Goal: Task Accomplishment & Management: Manage account settings

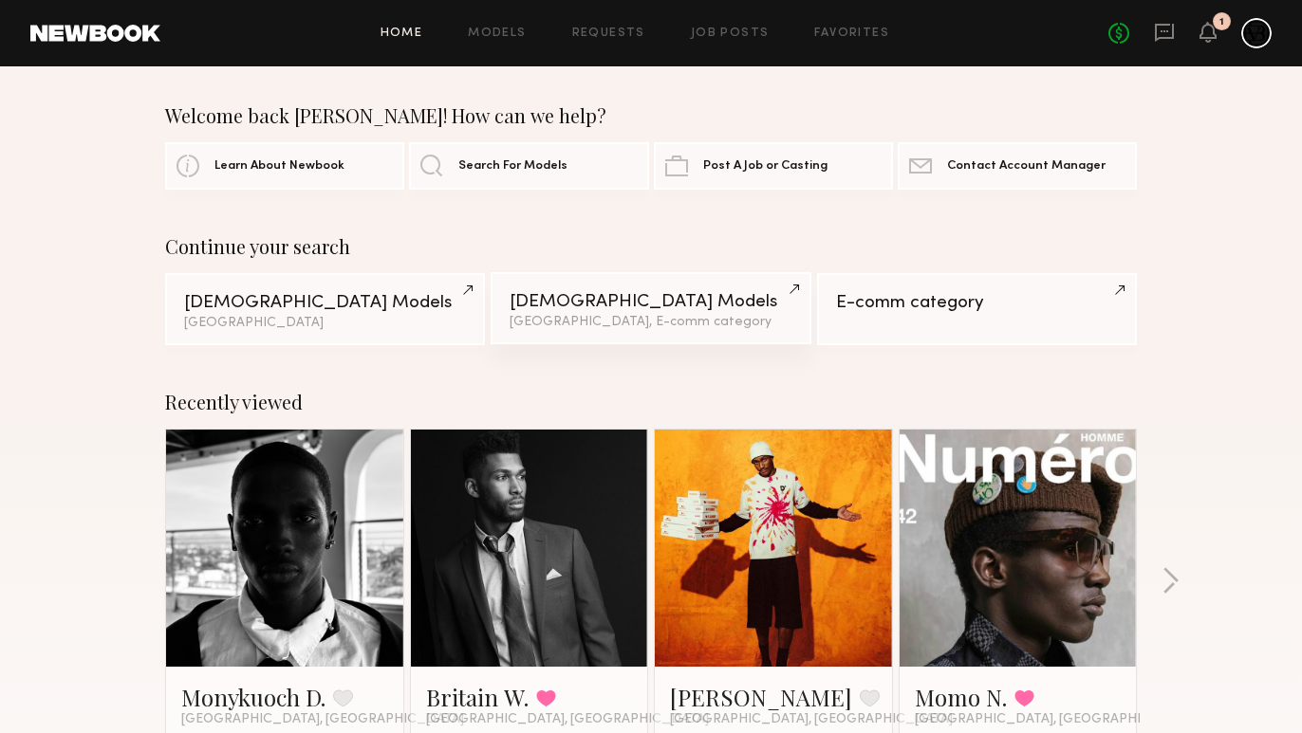
click at [568, 314] on link "Male Models Los Angeles, E-comm category" at bounding box center [651, 308] width 320 height 72
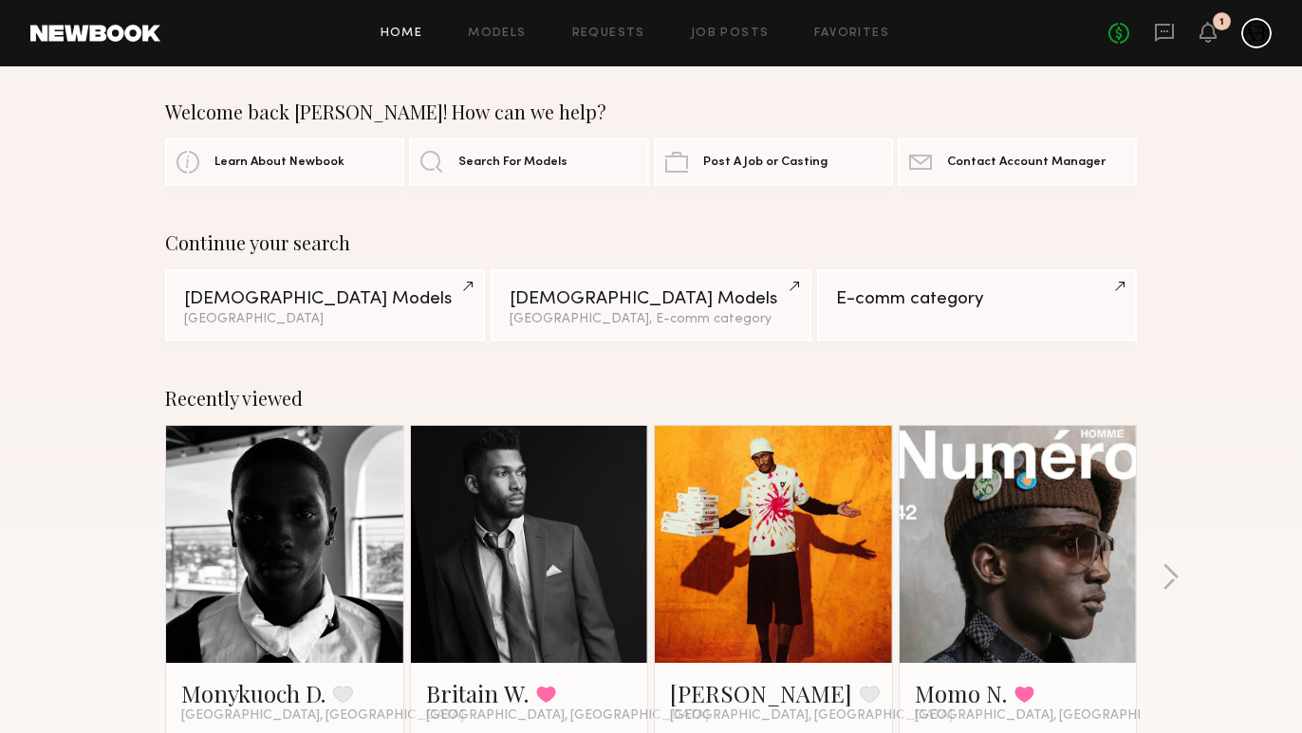
scroll to position [45, 0]
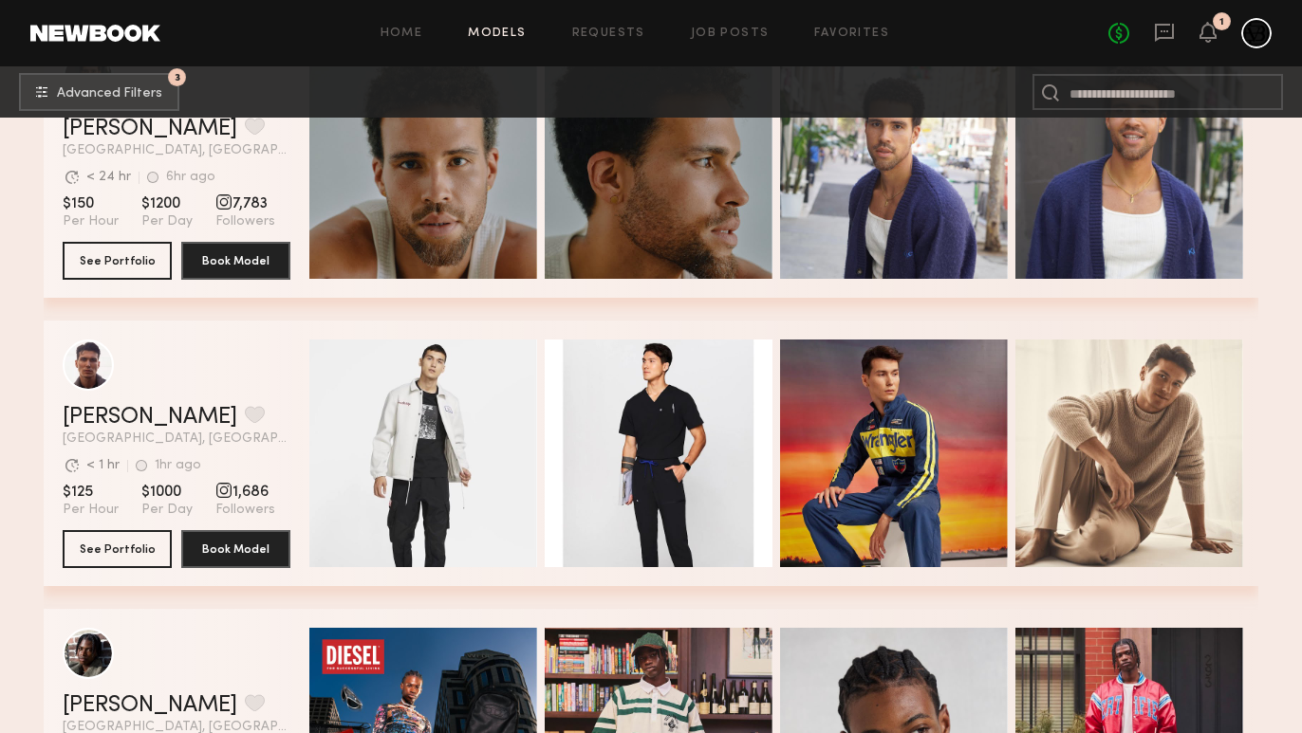
scroll to position [7855, 0]
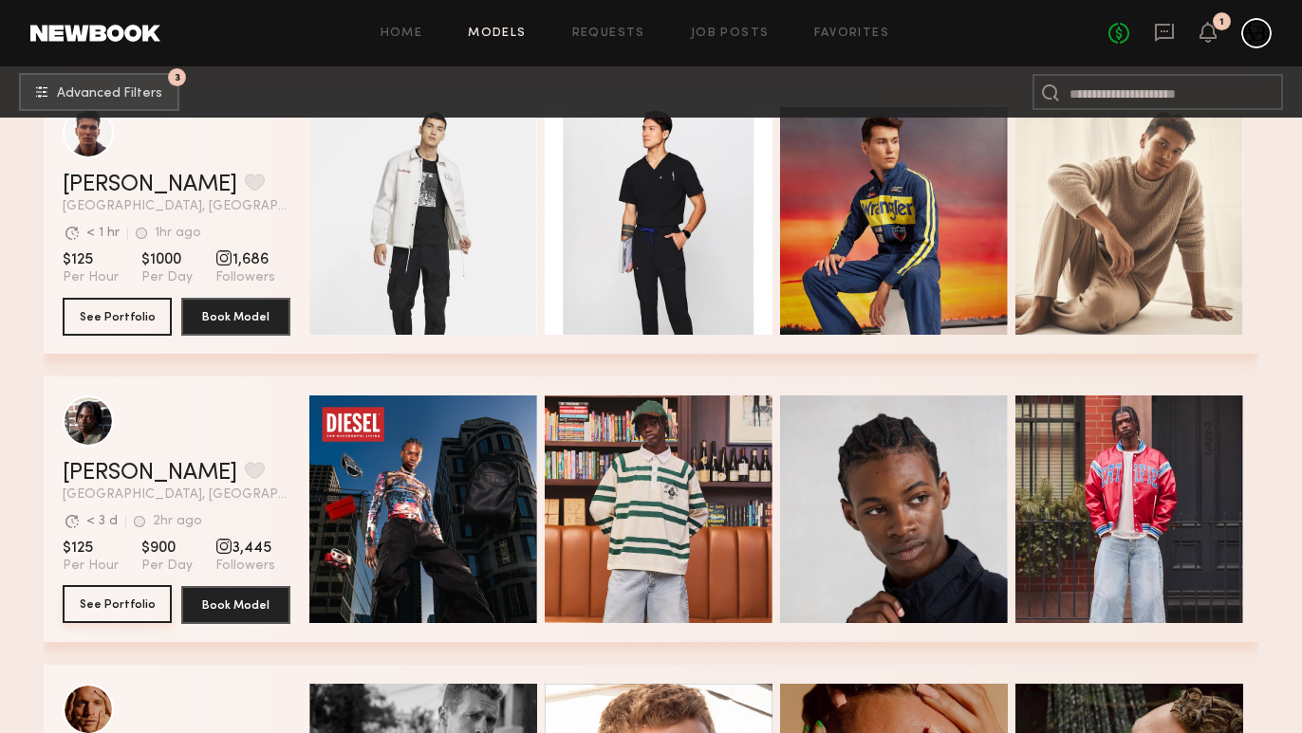
click at [140, 597] on button "See Portfolio" at bounding box center [117, 604] width 109 height 38
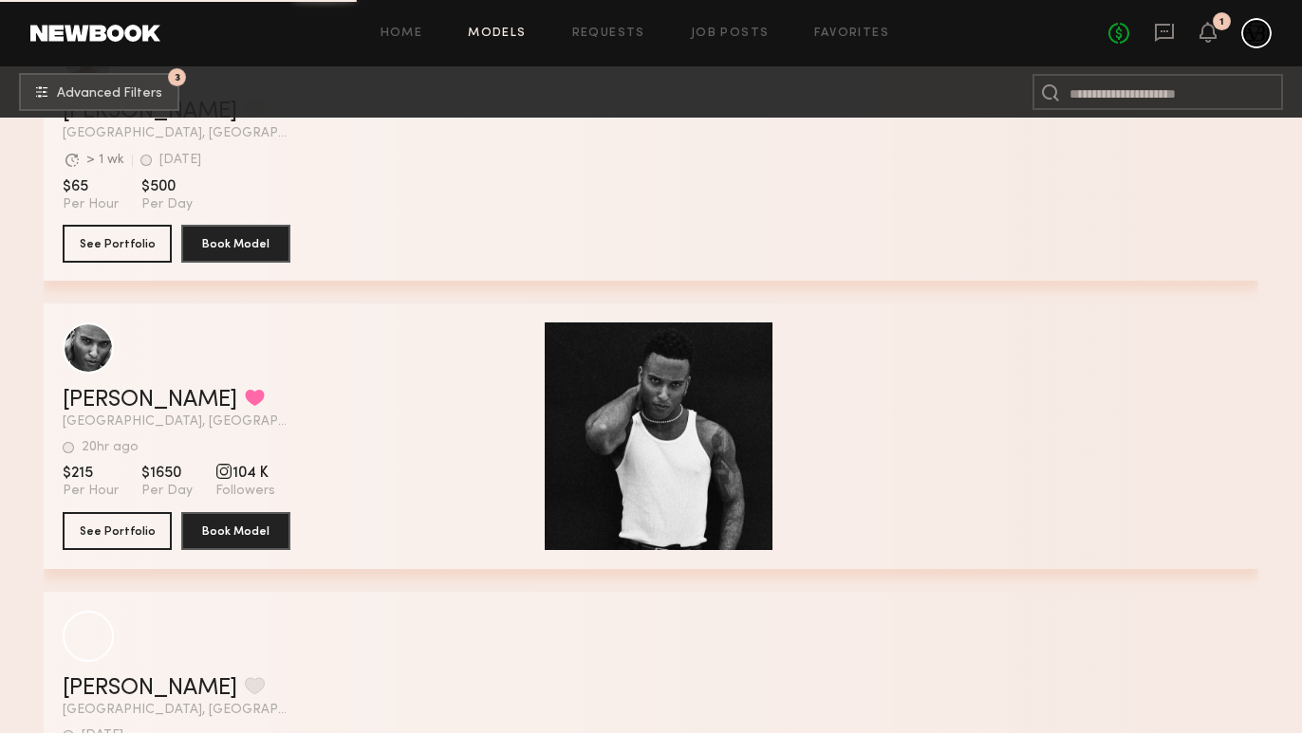
scroll to position [20401, 0]
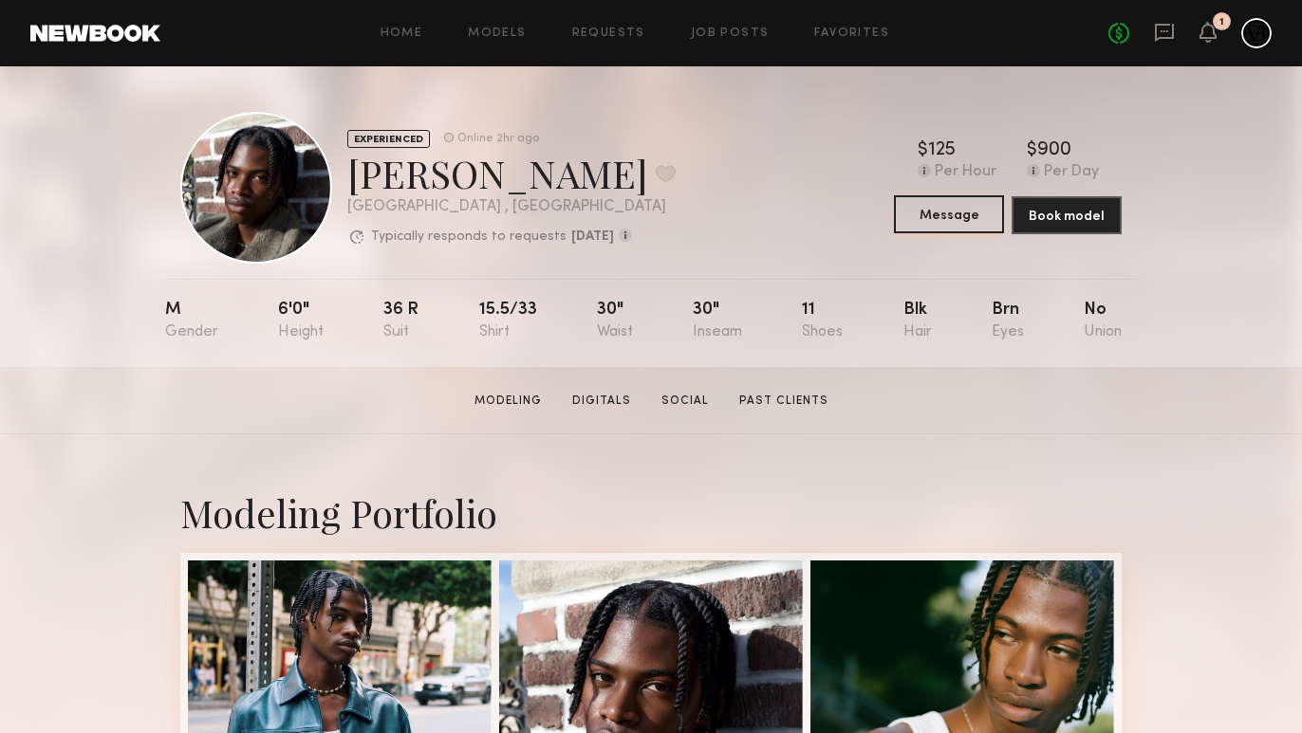
click at [932, 217] on button "Message" at bounding box center [949, 214] width 110 height 38
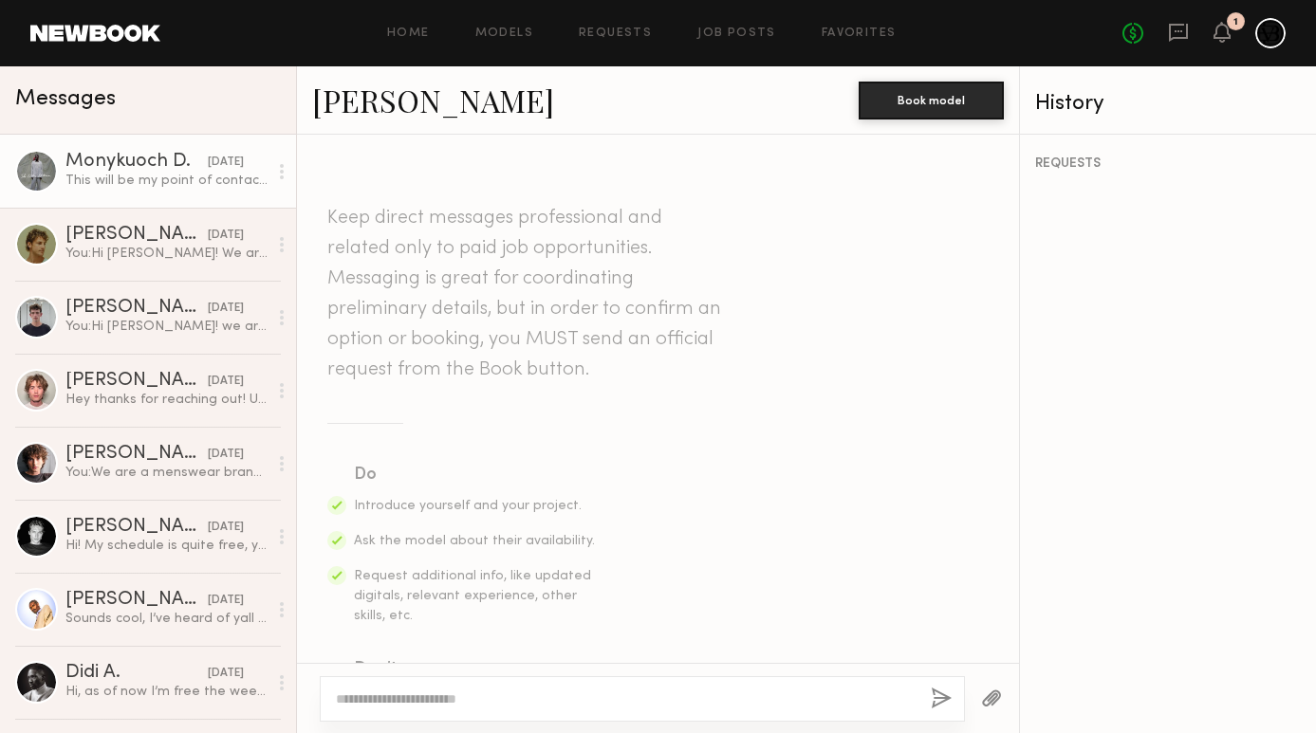
click at [131, 195] on link "Monykuoch D. 09/24/2025 This will be my point of contact finleyl@nextmanagement…" at bounding box center [148, 171] width 296 height 73
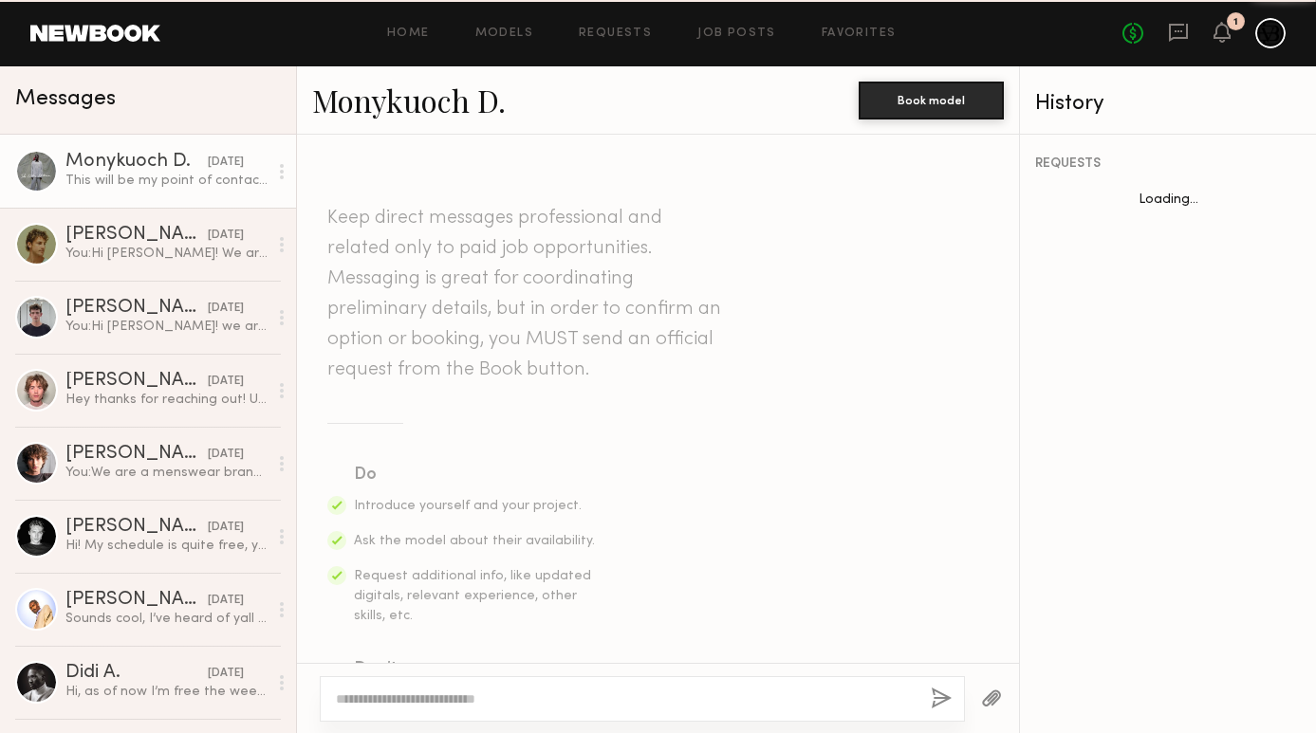
scroll to position [686, 0]
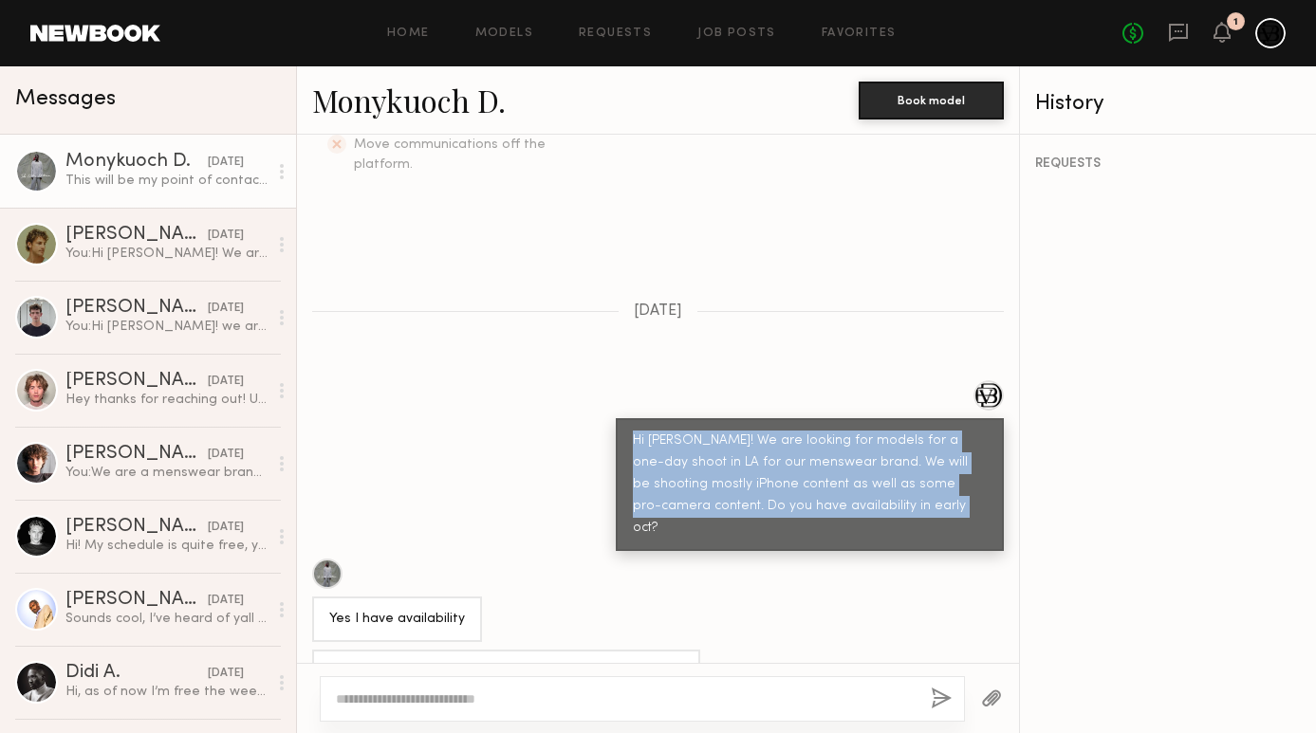
drag, startPoint x: 927, startPoint y: 468, endPoint x: 614, endPoint y: 397, distance: 321.1
click at [616, 418] on div "Hi Monykuoch! We are looking for models for a one-day shoot in LA for our mensw…" at bounding box center [810, 484] width 388 height 133
copy div "Hi Monykuoch! We are looking for models for a one-day shoot in LA for our mensw…"
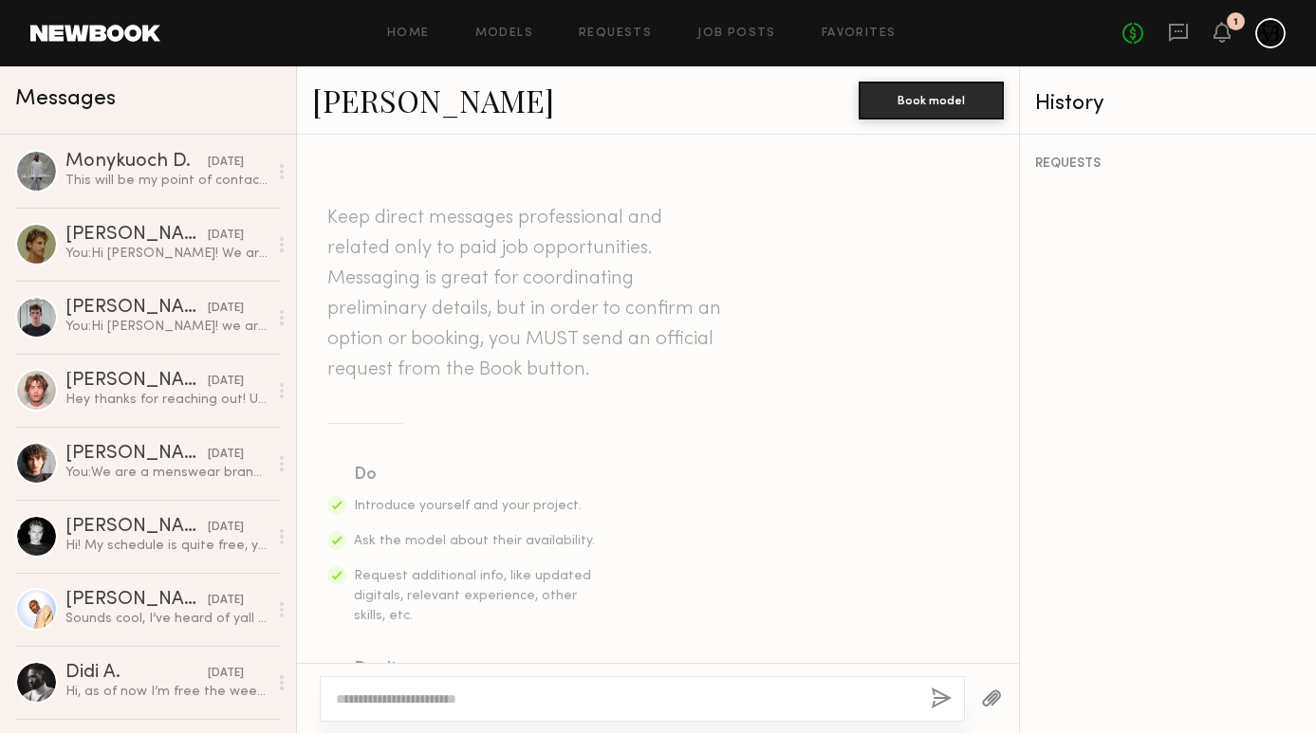
click at [597, 696] on textarea at bounding box center [626, 699] width 580 height 19
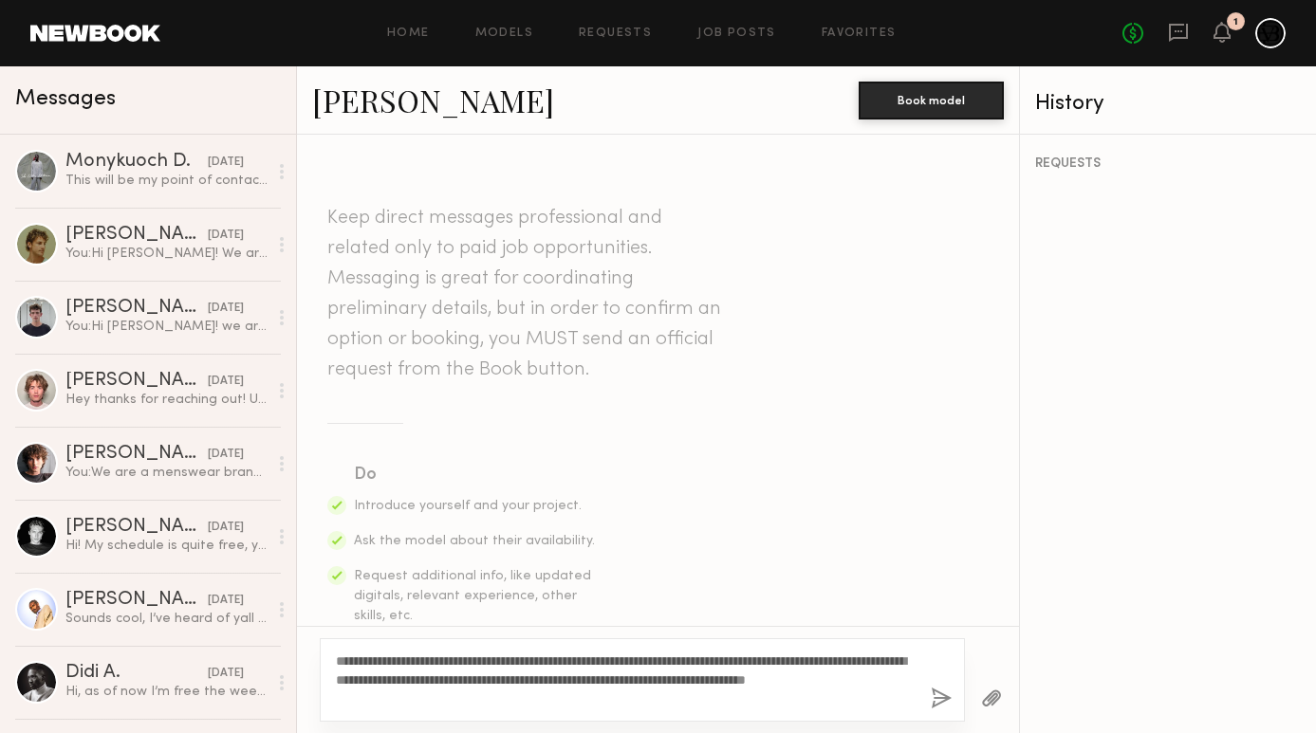
click at [405, 663] on textarea "**********" at bounding box center [626, 680] width 580 height 57
click at [549, 690] on textarea "**********" at bounding box center [626, 680] width 580 height 57
drag, startPoint x: 406, startPoint y: 696, endPoint x: 470, endPoint y: 686, distance: 64.3
click at [470, 686] on textarea "**********" at bounding box center [626, 680] width 580 height 57
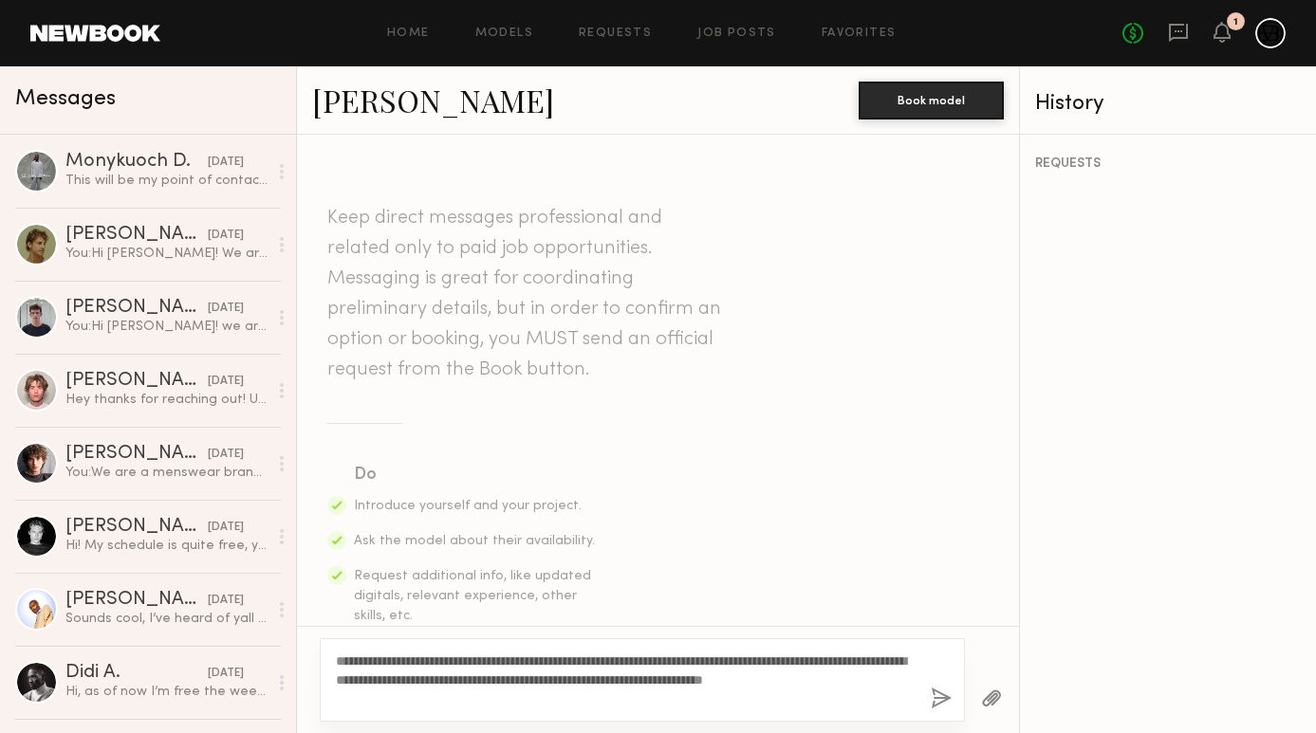
type textarea "**********"
click at [938, 696] on button "button" at bounding box center [941, 700] width 21 height 24
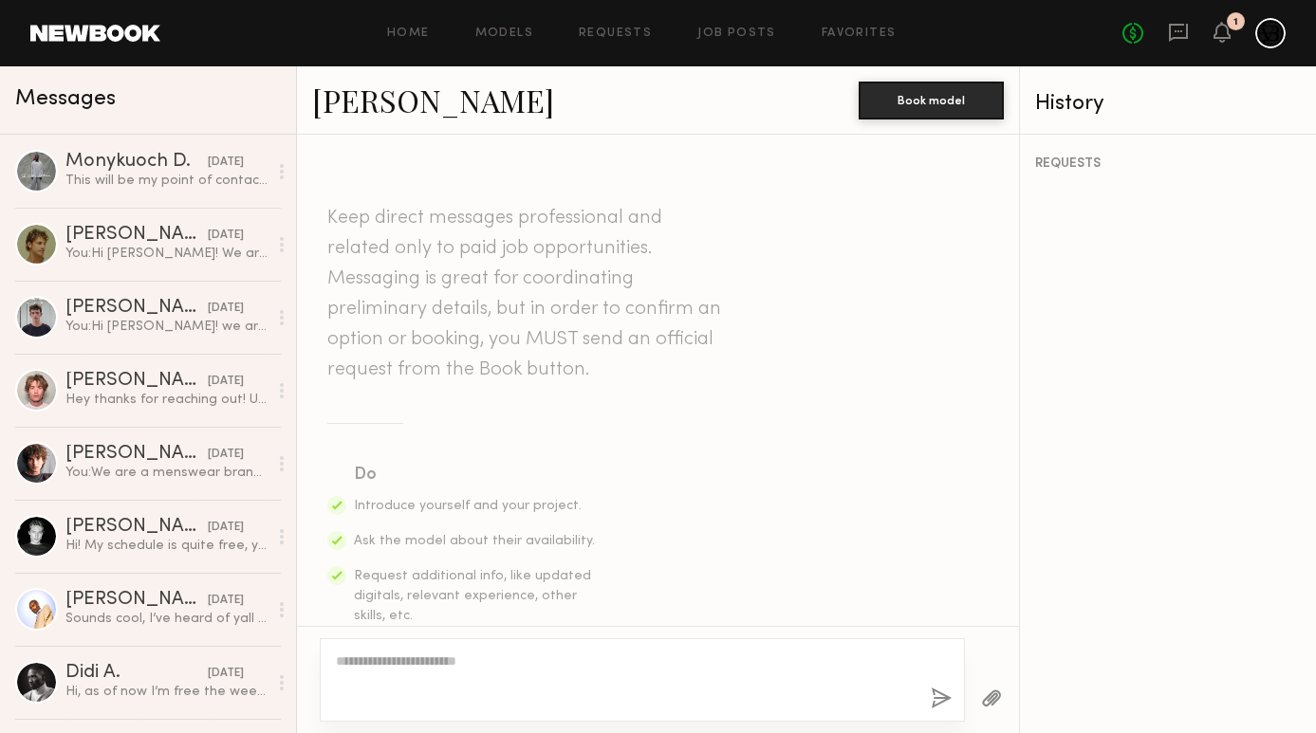
scroll to position [523, 0]
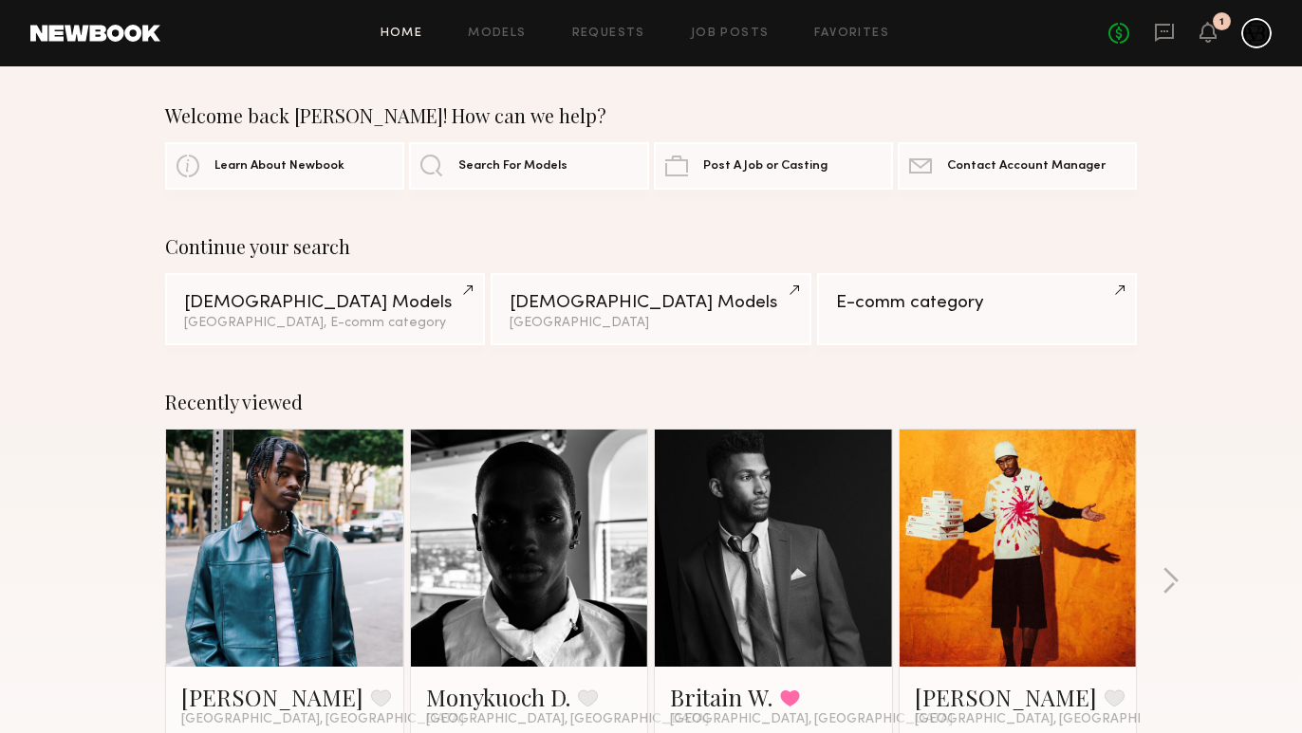
click at [1153, 28] on div "No fees up to $5,000 1" at bounding box center [1189, 33] width 163 height 30
click at [1162, 30] on icon at bounding box center [1164, 31] width 8 height 2
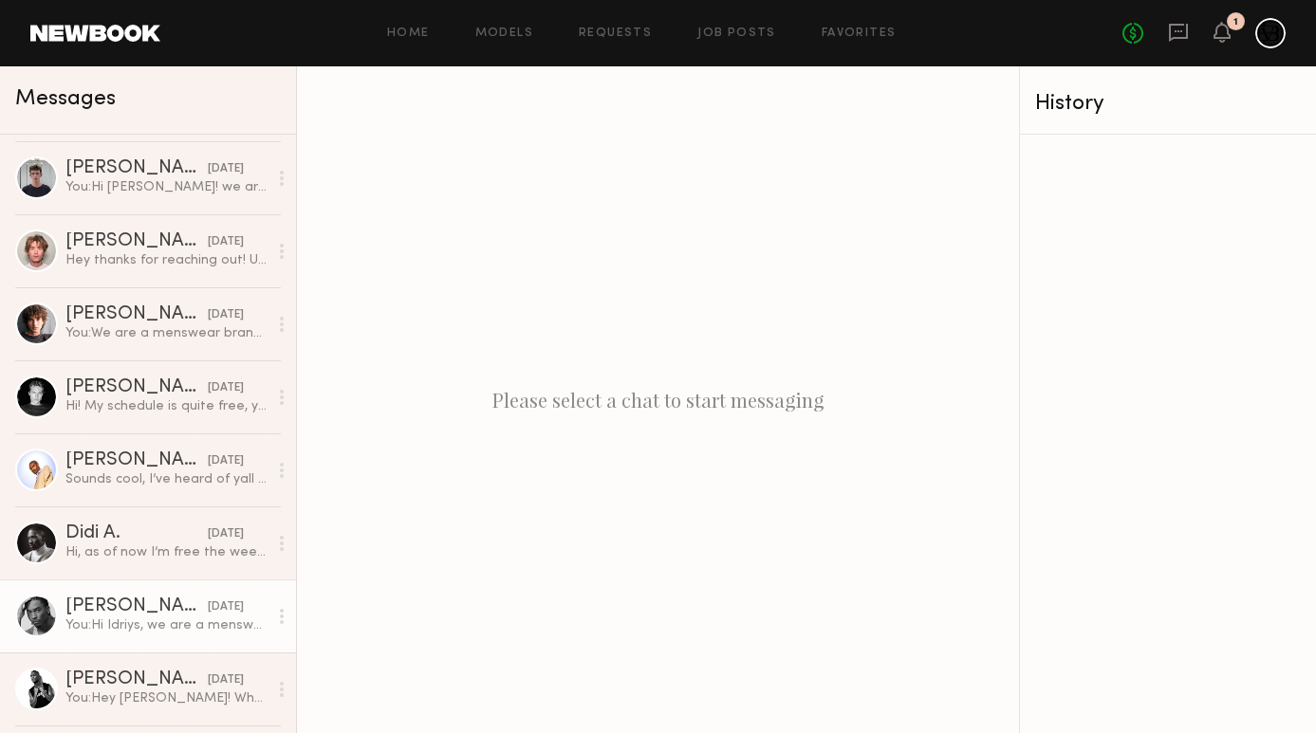
scroll to position [376, 0]
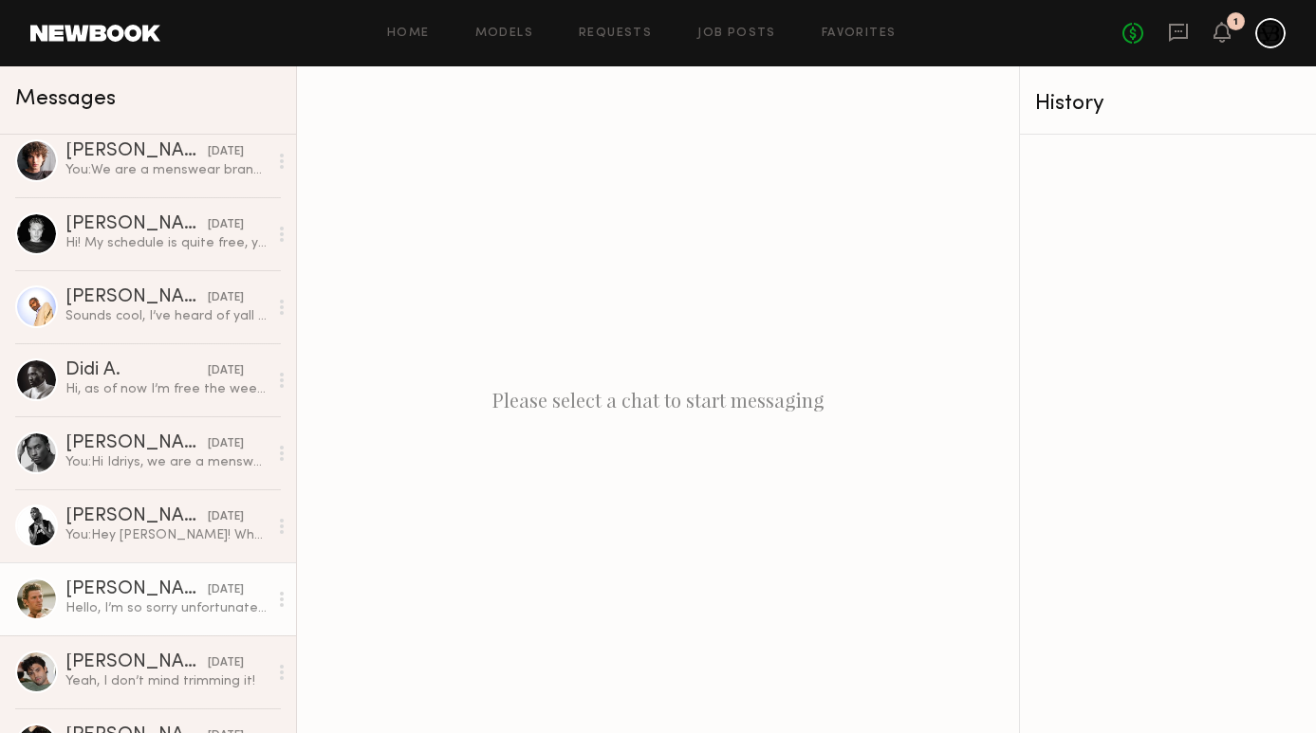
click at [146, 594] on div "Jesse S." at bounding box center [136, 590] width 142 height 19
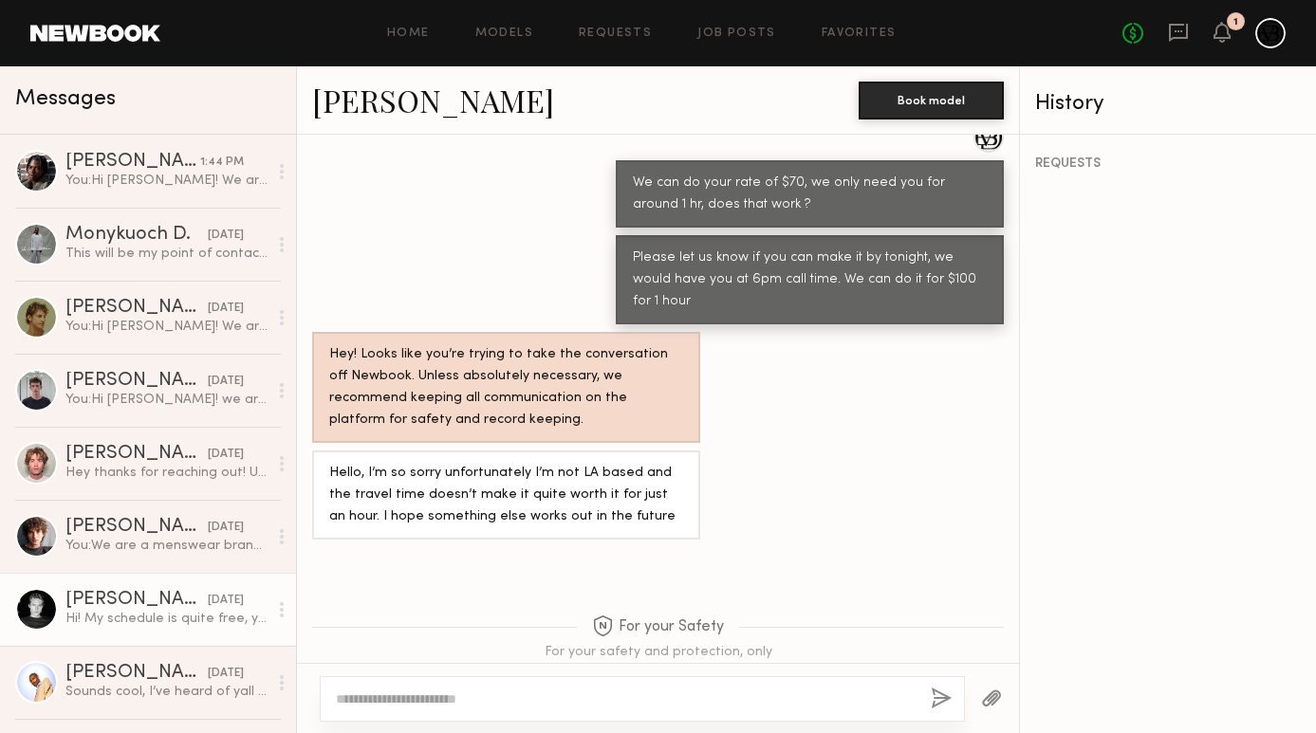
click at [133, 619] on div "Hi! My schedule is quite free, you can tell me a date and I'll adjust to that d…" at bounding box center [166, 619] width 202 height 18
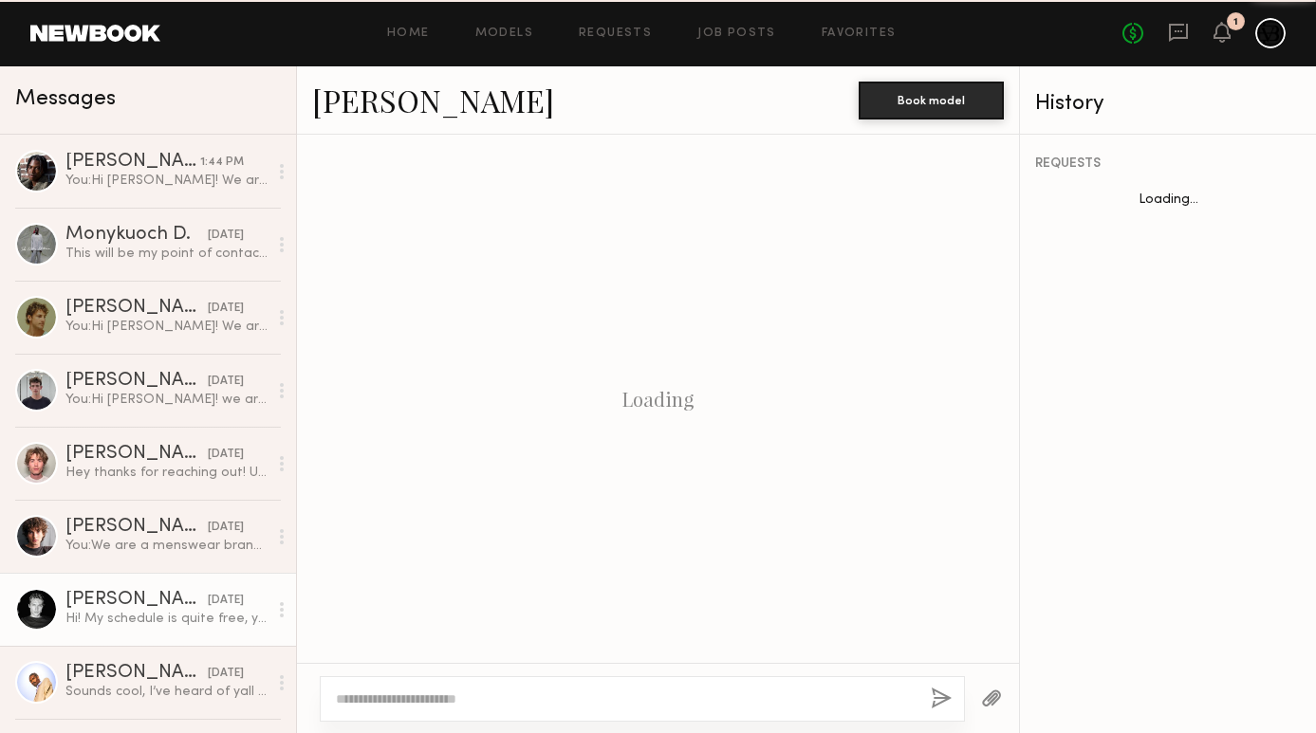
scroll to position [596, 0]
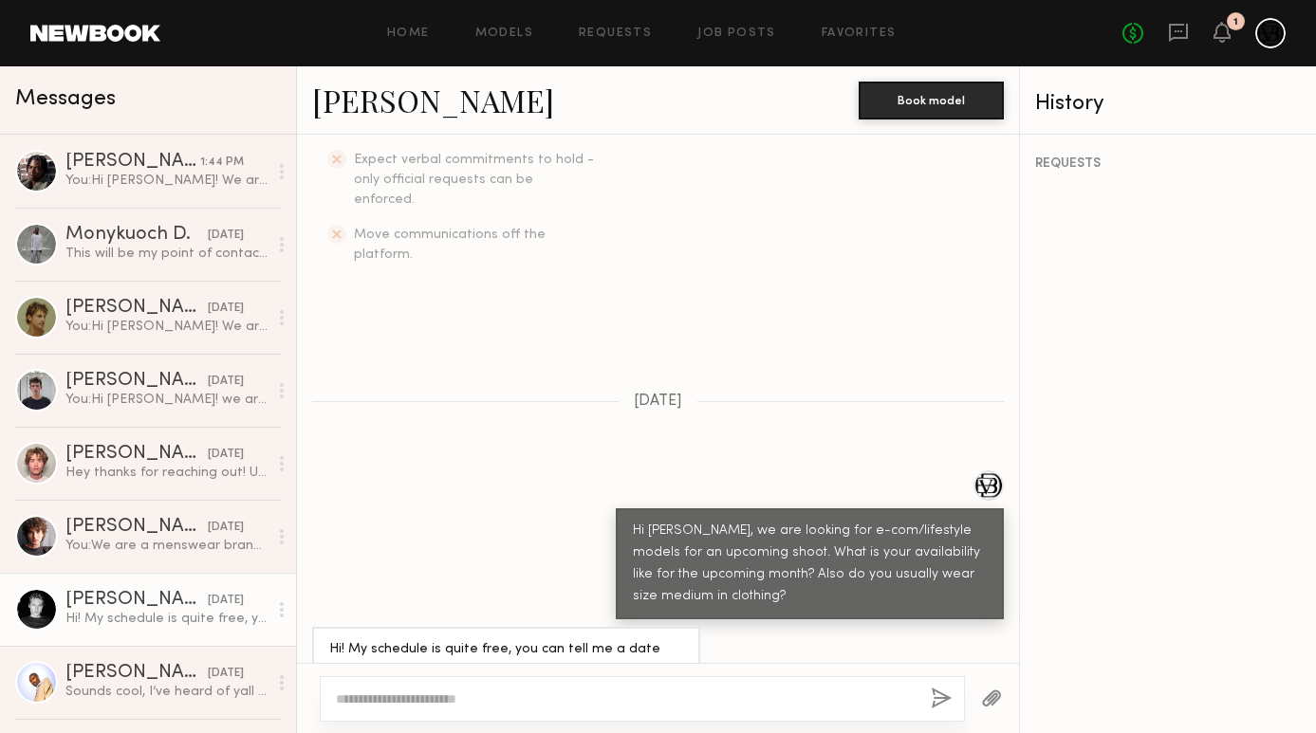
click at [526, 696] on textarea at bounding box center [626, 699] width 580 height 19
type textarea "**********"
click at [939, 696] on button "button" at bounding box center [941, 700] width 21 height 24
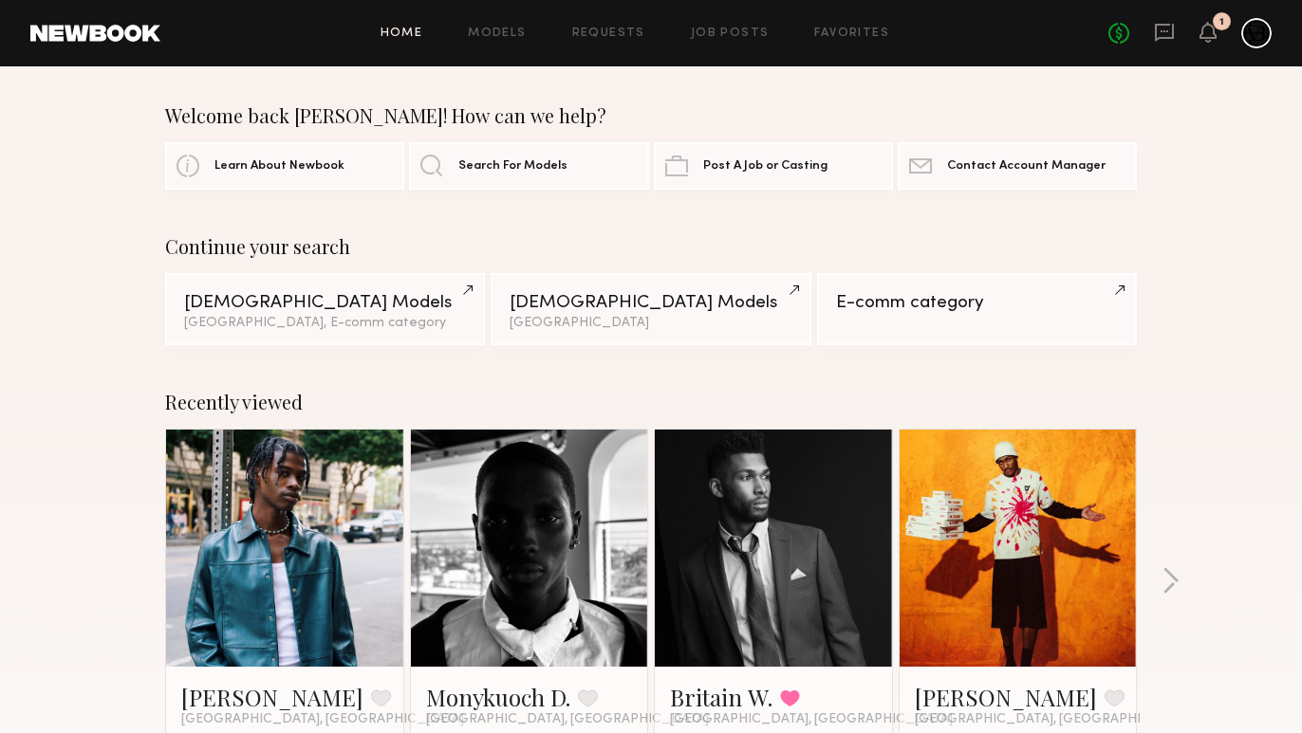
click at [311, 603] on link at bounding box center [285, 548] width 116 height 237
